Goal: Task Accomplishment & Management: Manage account settings

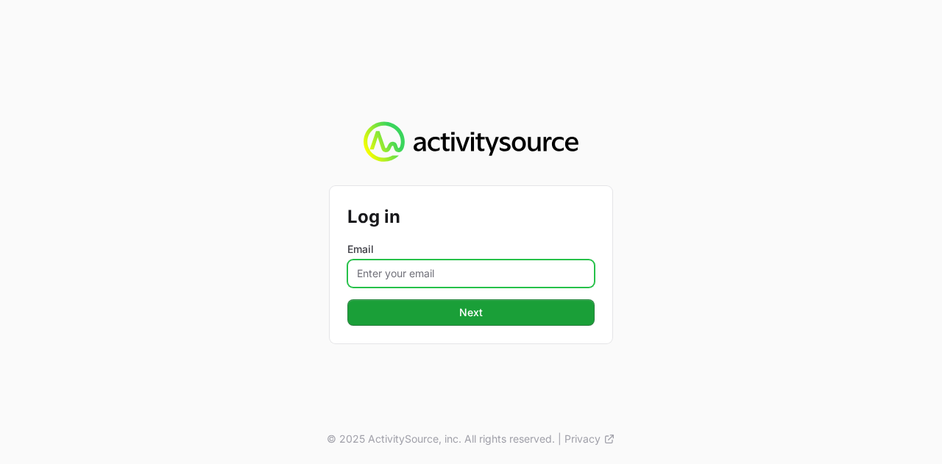
click at [474, 278] on input "Email" at bounding box center [470, 274] width 247 height 28
type input "[PERSON_NAME][EMAIL_ADDRESS][DOMAIN_NAME]"
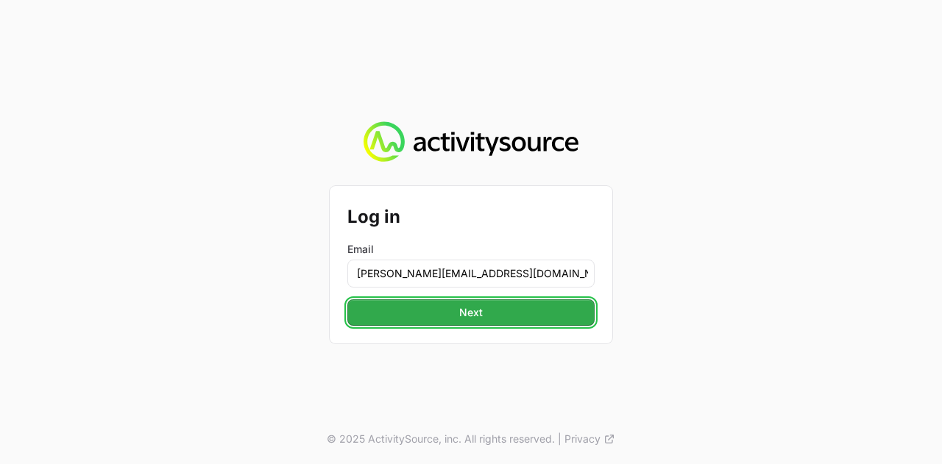
click at [484, 317] on span "Next" at bounding box center [471, 313] width 230 height 18
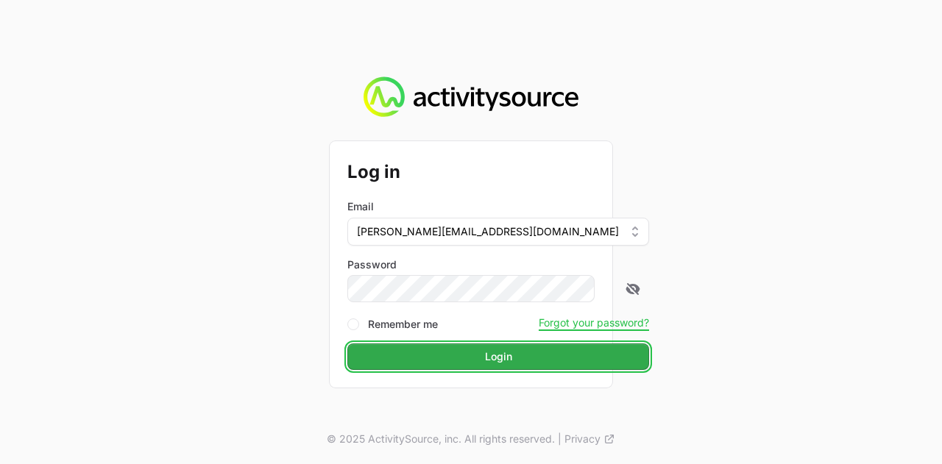
click at [466, 358] on span "Login" at bounding box center [498, 357] width 284 height 18
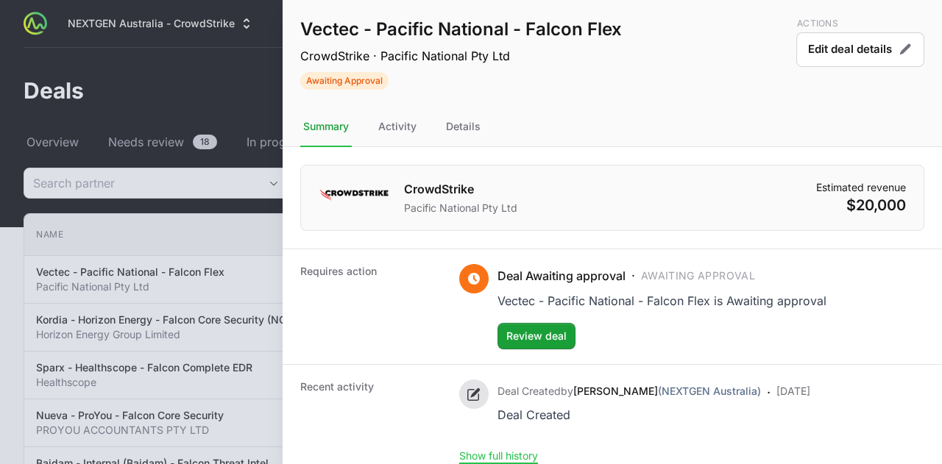
click at [233, 76] on div at bounding box center [471, 232] width 942 height 464
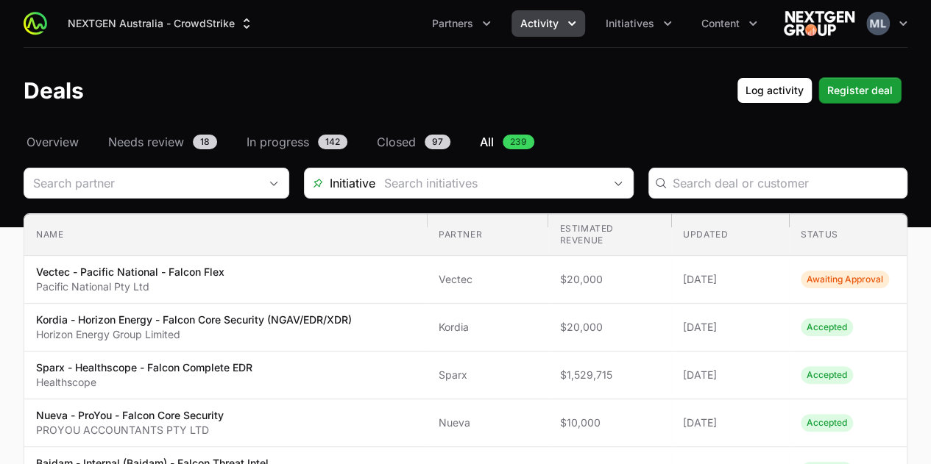
click at [498, 141] on link "All 239" at bounding box center [507, 142] width 60 height 18
click at [492, 27] on icon "Partners menu" at bounding box center [486, 23] width 15 height 15
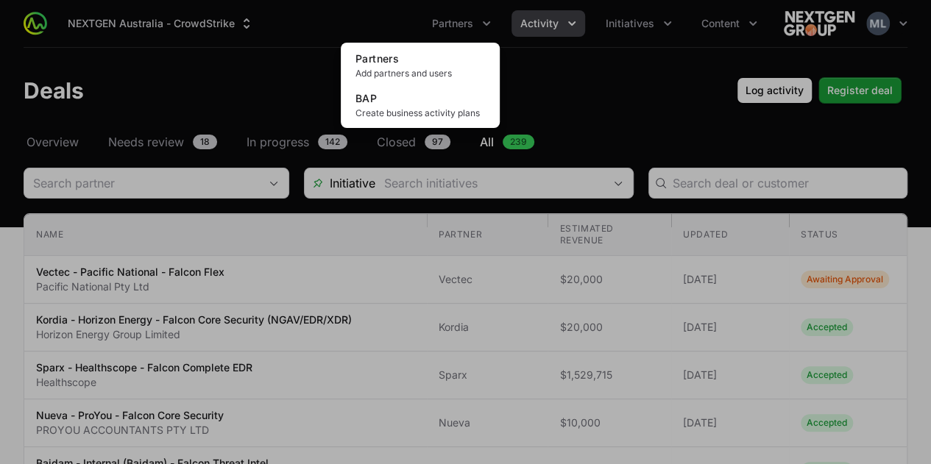
click at [566, 57] on div "Partners menu" at bounding box center [465, 232] width 931 height 464
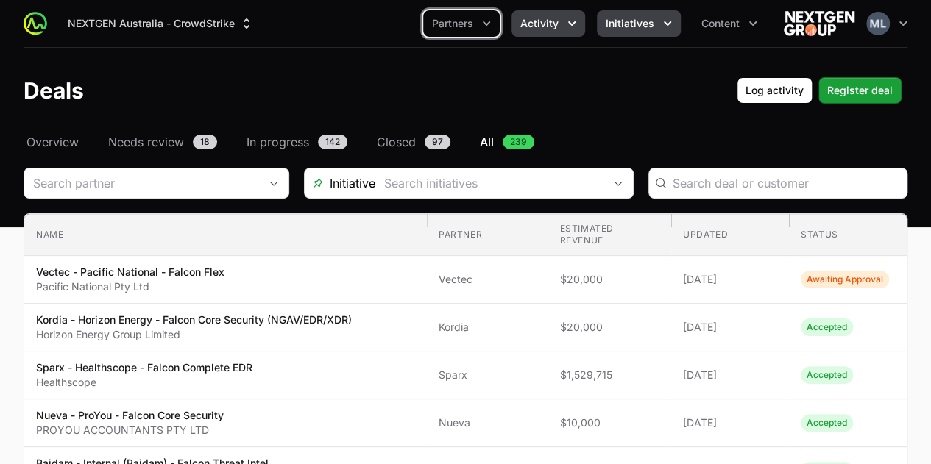
click at [657, 18] on button "Initiatives" at bounding box center [639, 23] width 84 height 27
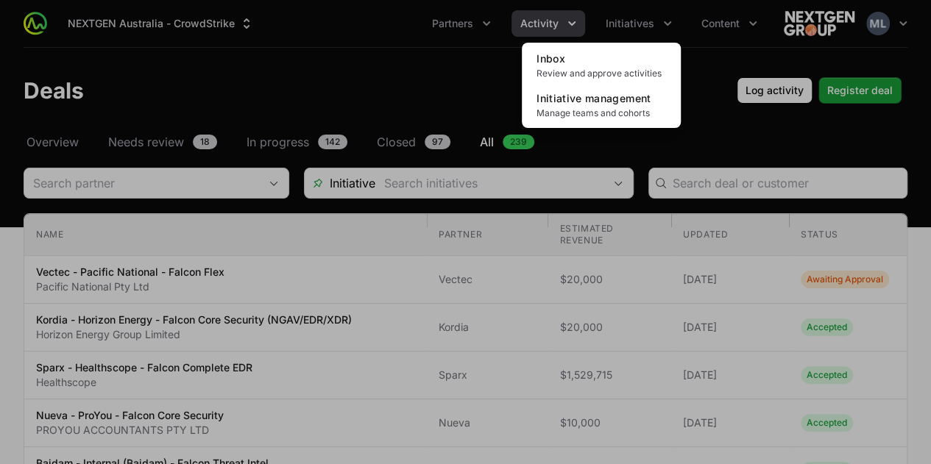
click at [698, 76] on div "Initiatives menu" at bounding box center [465, 232] width 931 height 464
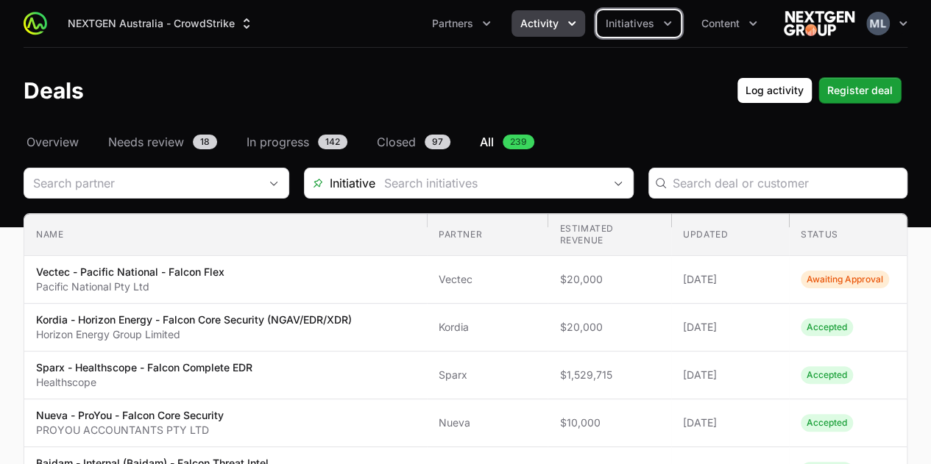
click at [564, 26] on button "Activity" at bounding box center [549, 23] width 74 height 27
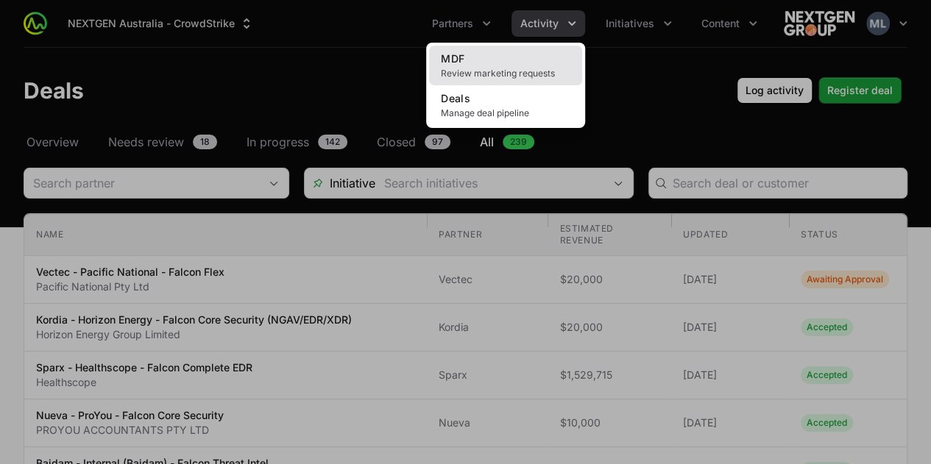
click at [491, 63] on link "MDF Review marketing requests" at bounding box center [505, 66] width 153 height 40
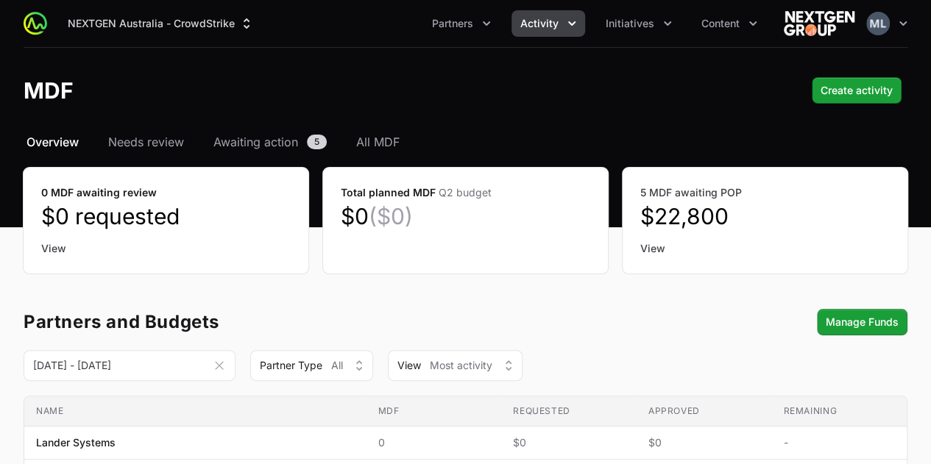
click at [651, 8] on div "NEXTGEN Australia - CrowdStrike Partners Activity Initiatives Content Open user…" at bounding box center [466, 23] width 884 height 47
click at [646, 15] on button "Initiatives" at bounding box center [639, 23] width 84 height 27
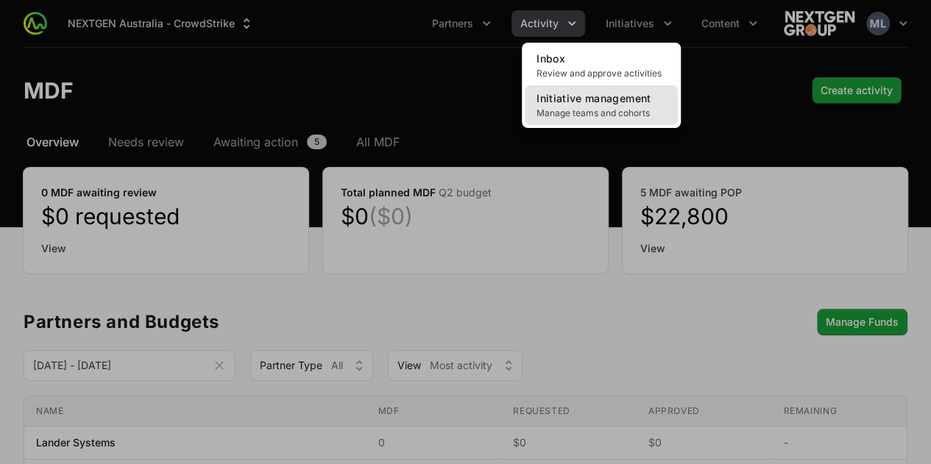
click at [600, 105] on link "Initiative management Manage teams and cohorts" at bounding box center [601, 105] width 153 height 40
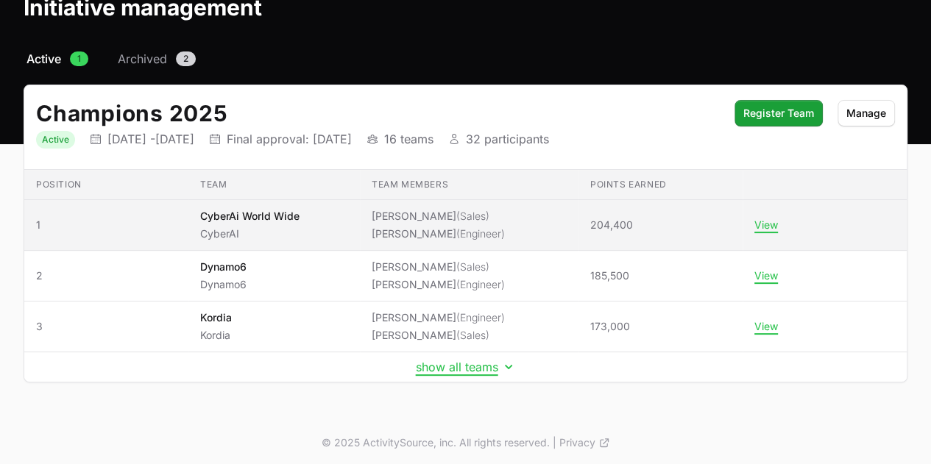
scroll to position [84, 0]
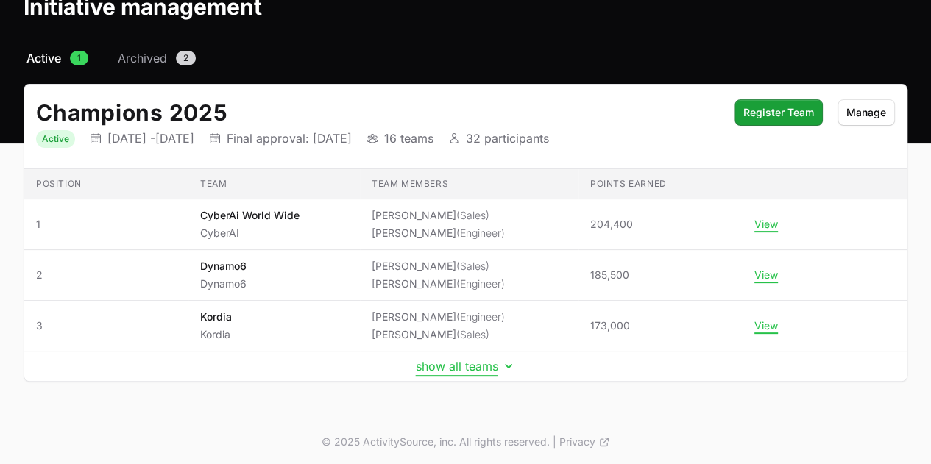
click at [470, 364] on button "show all teams" at bounding box center [466, 366] width 100 height 15
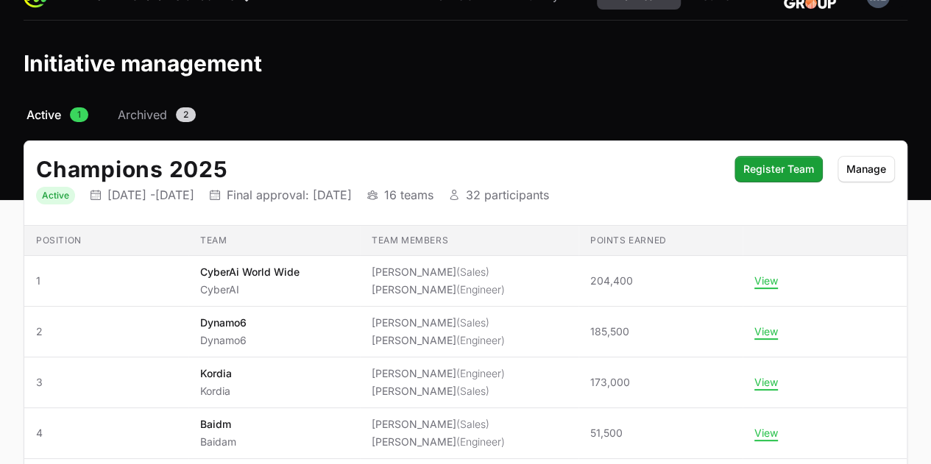
scroll to position [5, 0]
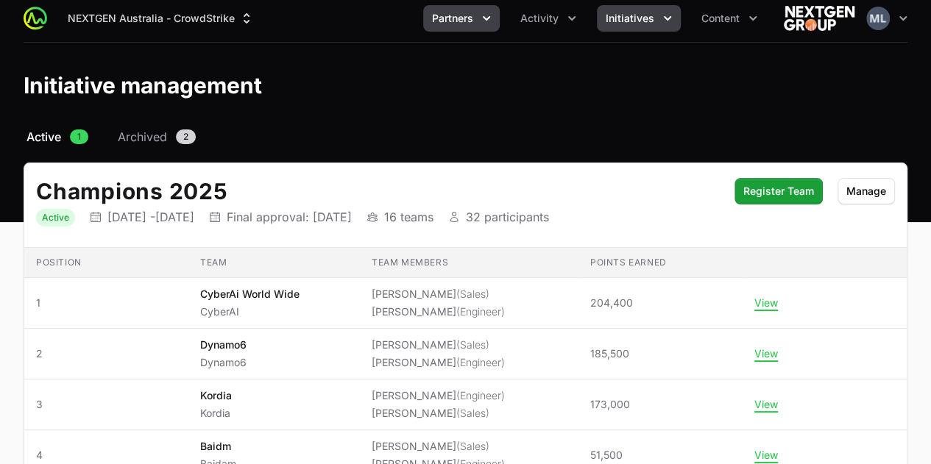
click at [453, 7] on button "Partners" at bounding box center [461, 18] width 77 height 27
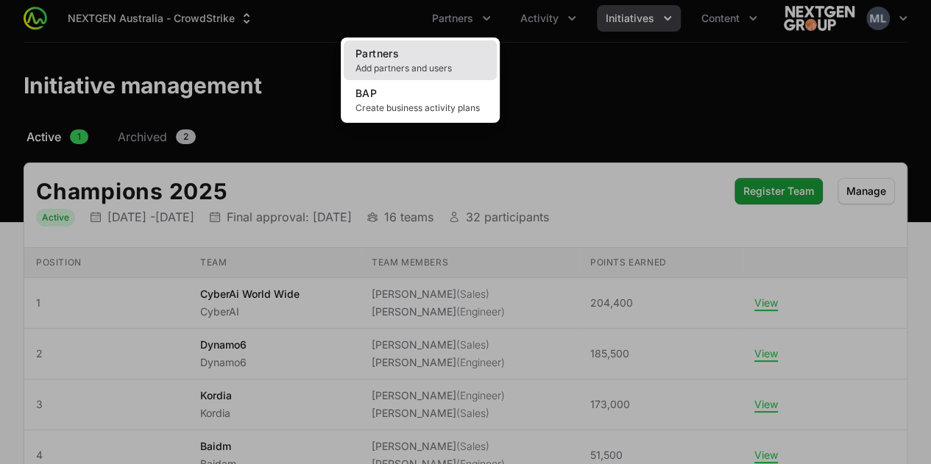
click at [383, 51] on span "Partners" at bounding box center [377, 53] width 43 height 13
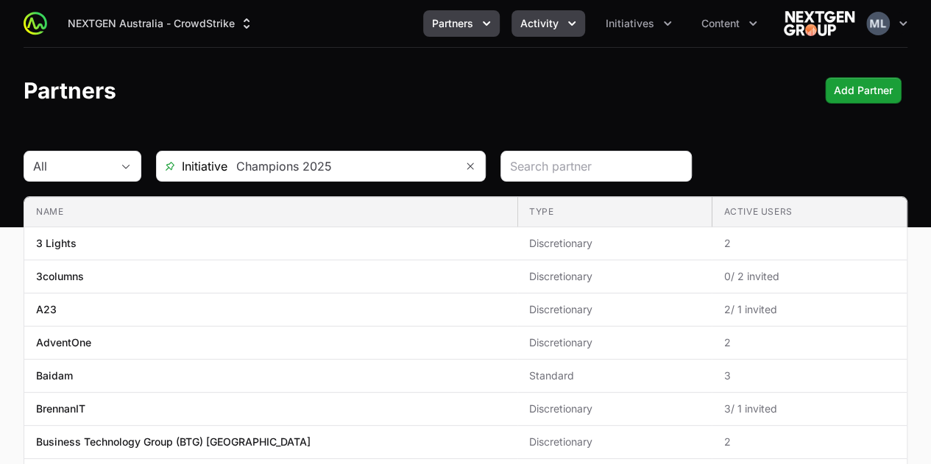
click at [541, 21] on span "Activity" at bounding box center [539, 23] width 38 height 15
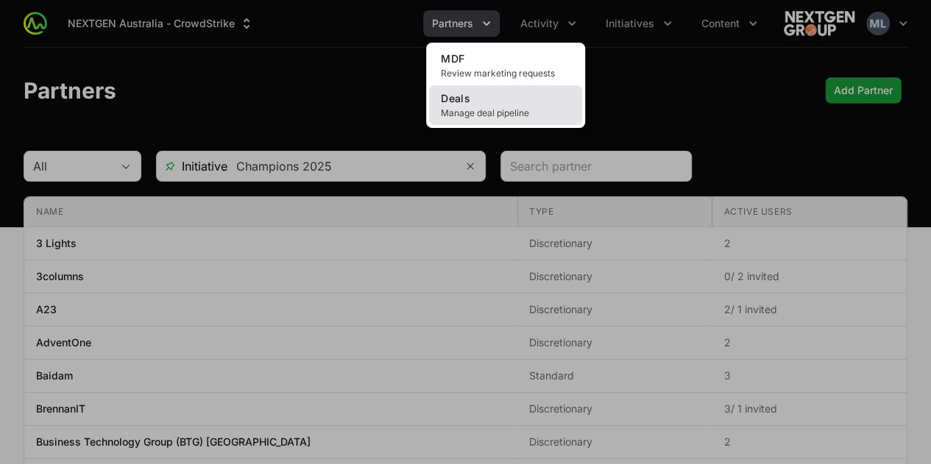
click at [474, 107] on span "Manage deal pipeline" at bounding box center [506, 113] width 130 height 12
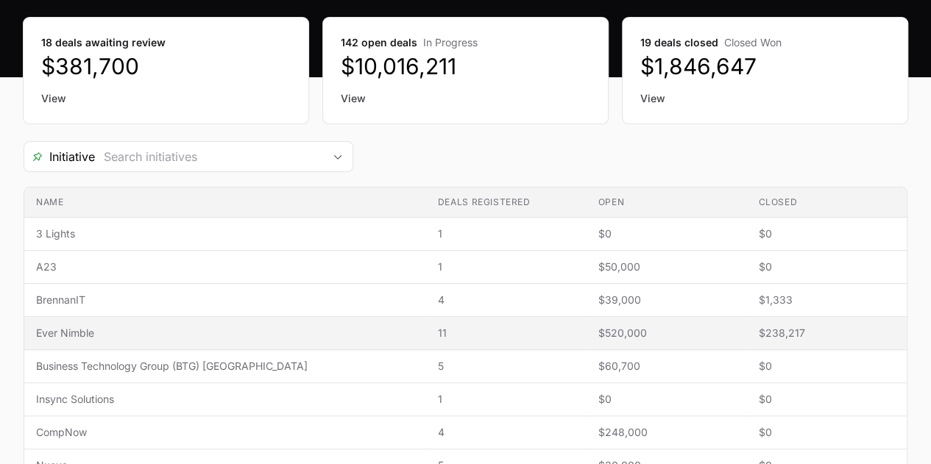
scroll to position [221, 0]
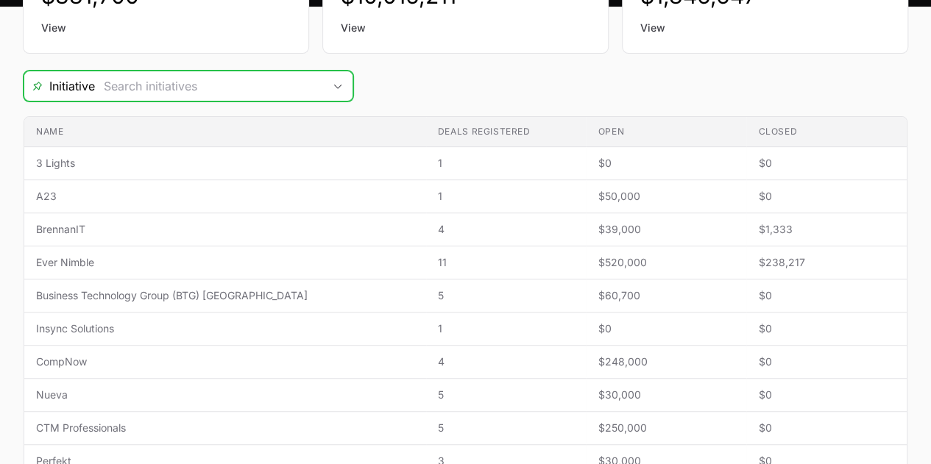
click at [206, 84] on input "Deals Filters" at bounding box center [209, 85] width 228 height 29
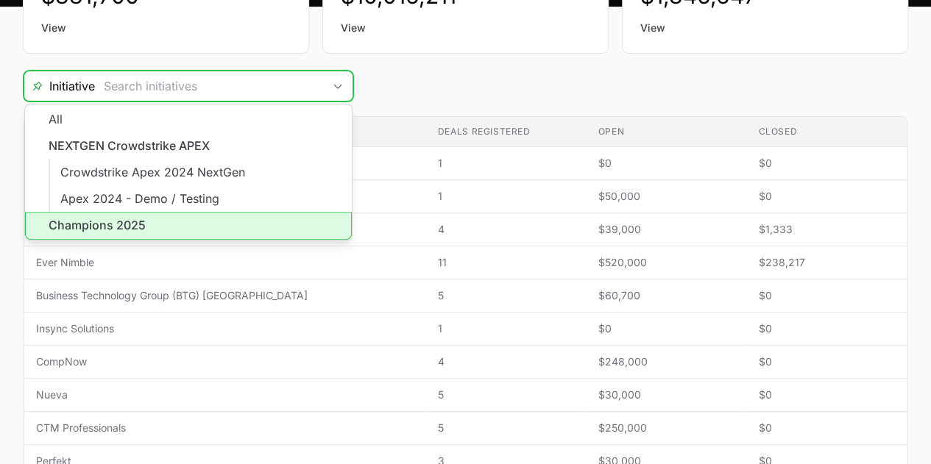
click at [121, 233] on li "Champions 2025" at bounding box center [188, 226] width 327 height 28
type input "Champions 2025"
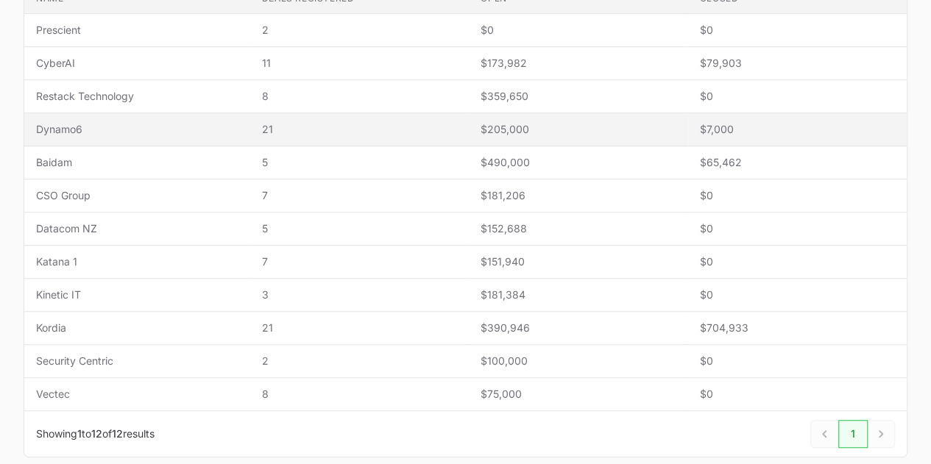
scroll to position [368, 0]
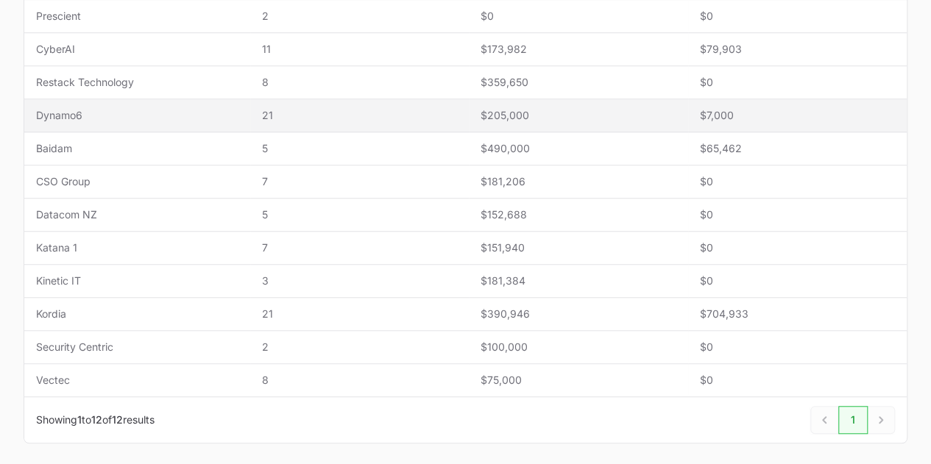
click at [192, 117] on span "Dynamo6" at bounding box center [137, 115] width 202 height 15
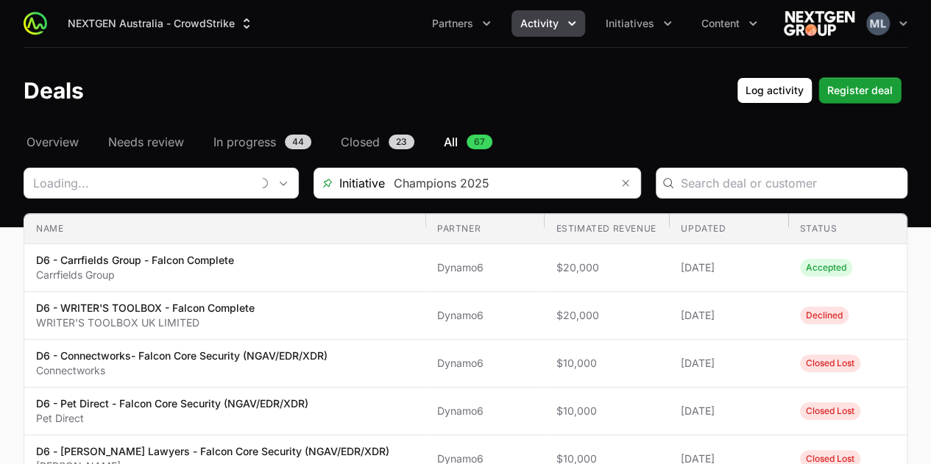
type input "Dynamo6"
